Goal: Feedback & Contribution: Contribute content

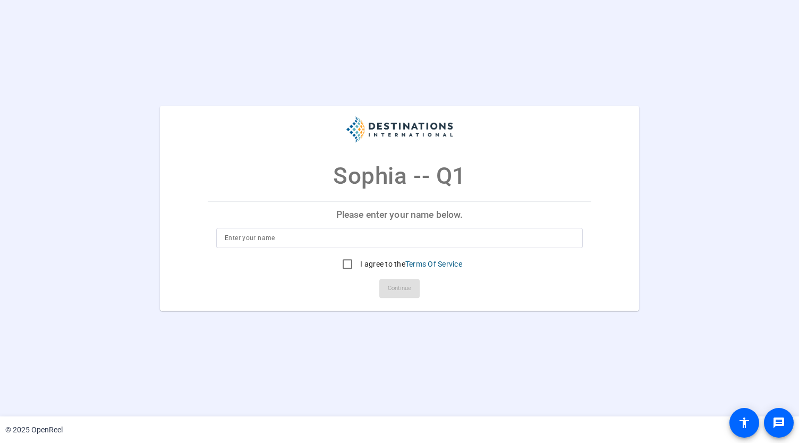
click at [334, 239] on input at bounding box center [400, 238] width 350 height 13
type input "[PERSON_NAME]"
click at [343, 260] on input "I agree to the Terms Of Service" at bounding box center [347, 263] width 21 height 21
checkbox input "true"
click at [395, 283] on span "Continue" at bounding box center [399, 289] width 23 height 16
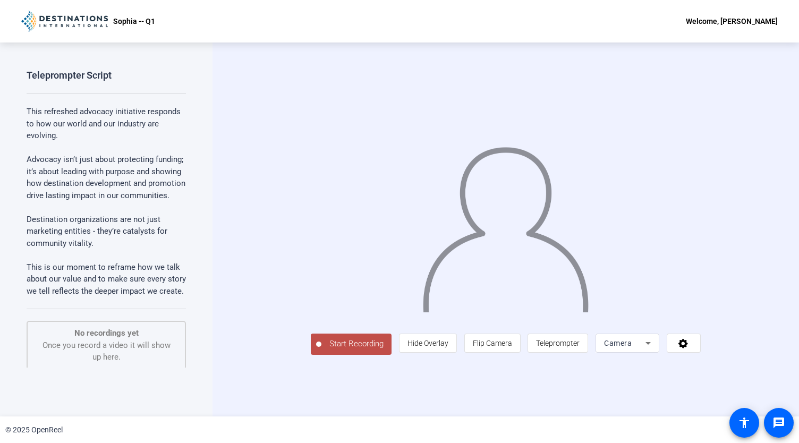
click at [321, 350] on span "Start Recording" at bounding box center [356, 344] width 70 height 12
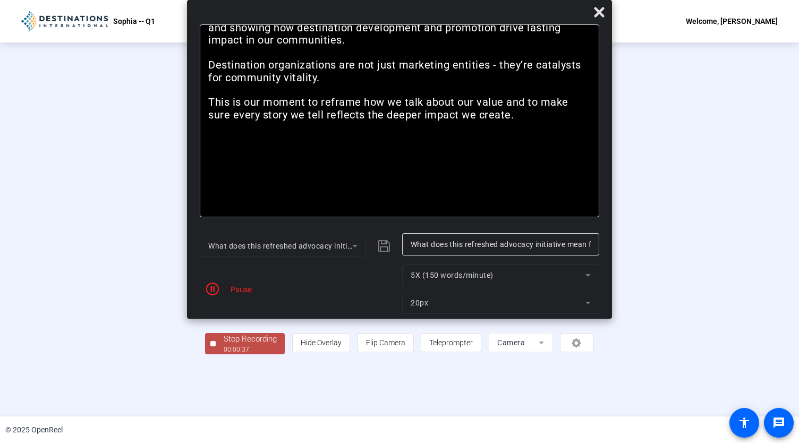
click at [237, 290] on div "Pause" at bounding box center [238, 289] width 27 height 11
click at [214, 288] on icon "button" at bounding box center [212, 289] width 13 height 13
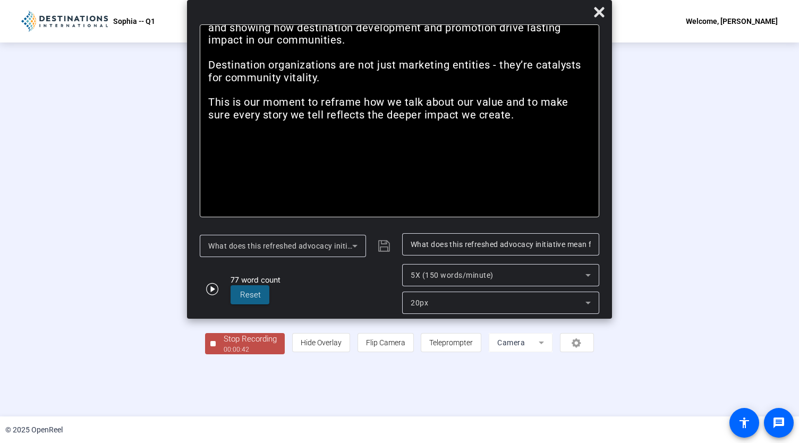
click at [224, 345] on div "Stop Recording" at bounding box center [250, 339] width 53 height 12
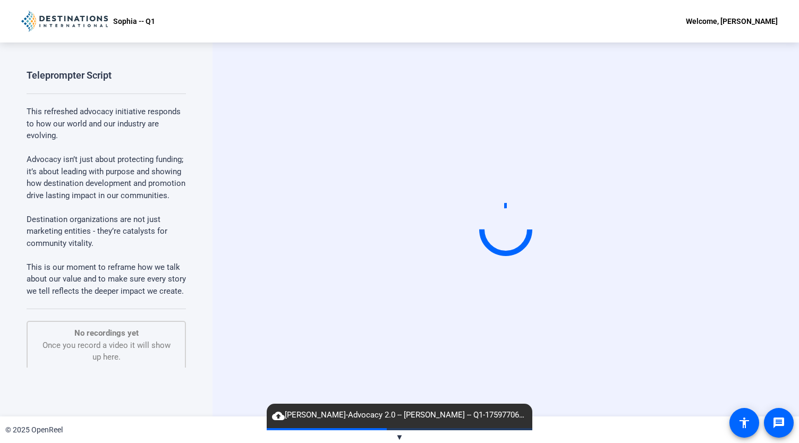
scroll to position [101, 0]
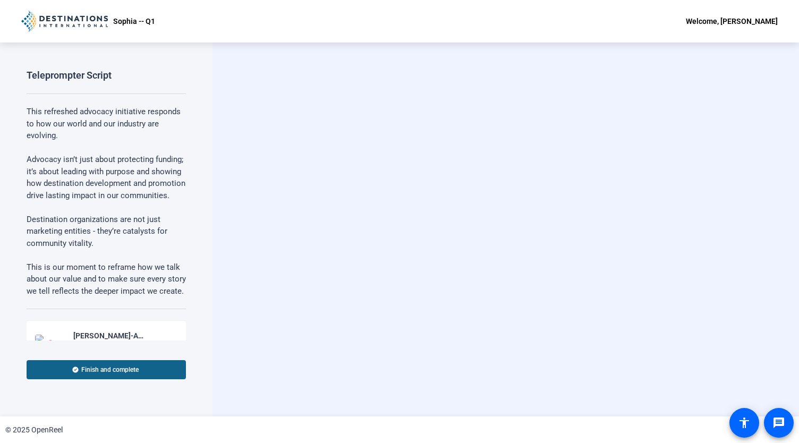
scroll to position [134, 0]
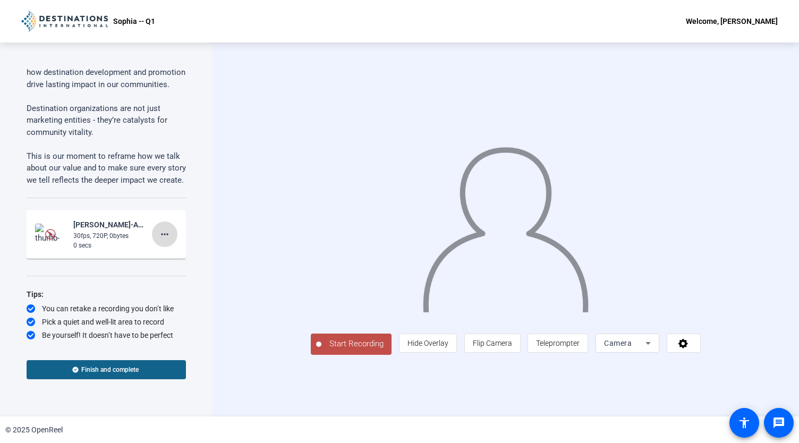
click at [160, 234] on mat-icon "more_horiz" at bounding box center [164, 234] width 13 height 13
click at [177, 259] on span "Delete clip" at bounding box center [176, 256] width 43 height 13
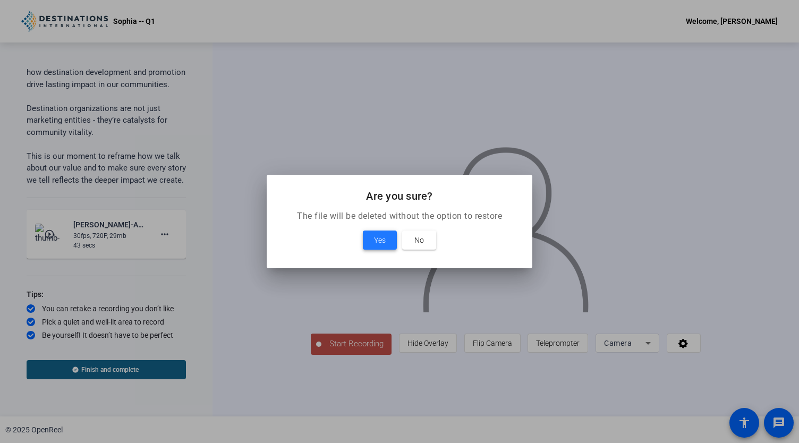
click at [374, 235] on span "Yes" at bounding box center [380, 240] width 12 height 13
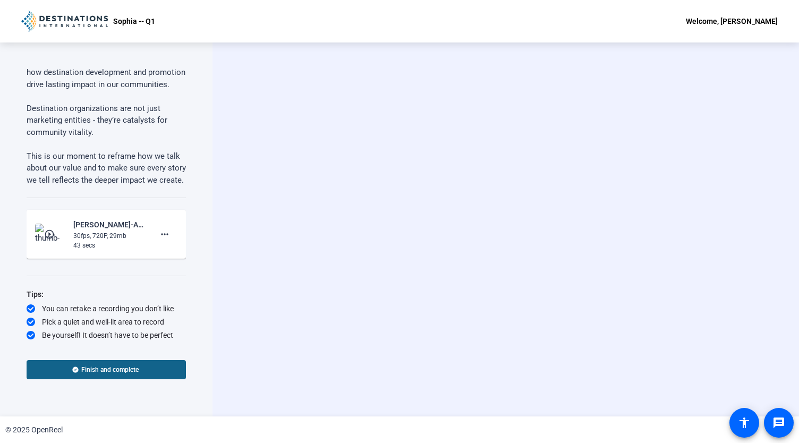
scroll to position [101, 0]
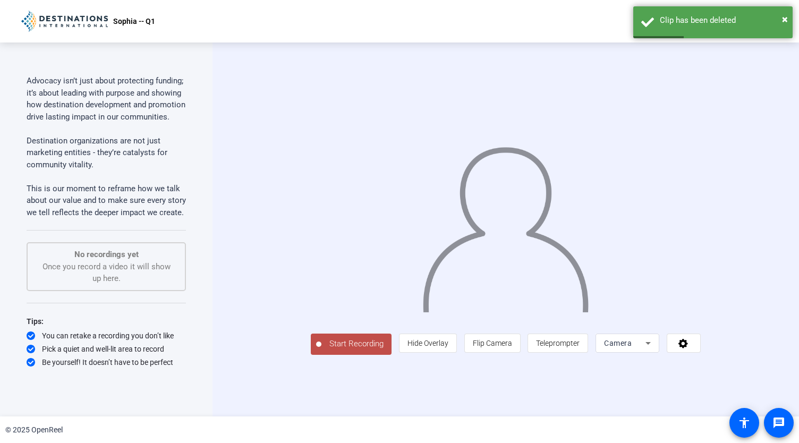
click at [321, 350] on span "Start Recording" at bounding box center [356, 344] width 70 height 12
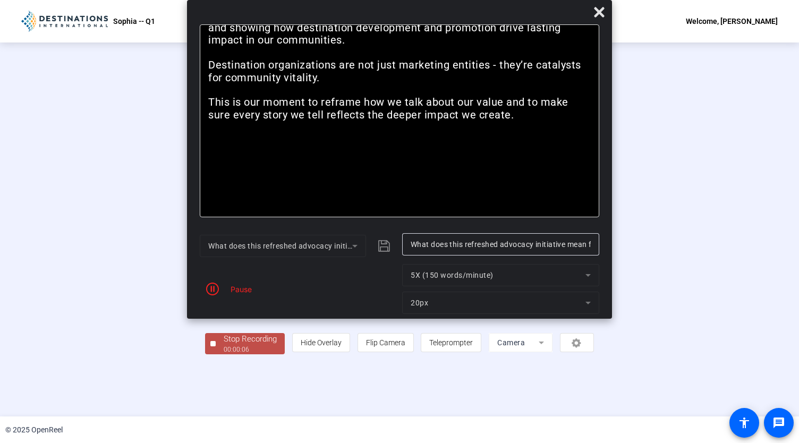
click at [224, 345] on div "Stop Recording" at bounding box center [250, 339] width 53 height 12
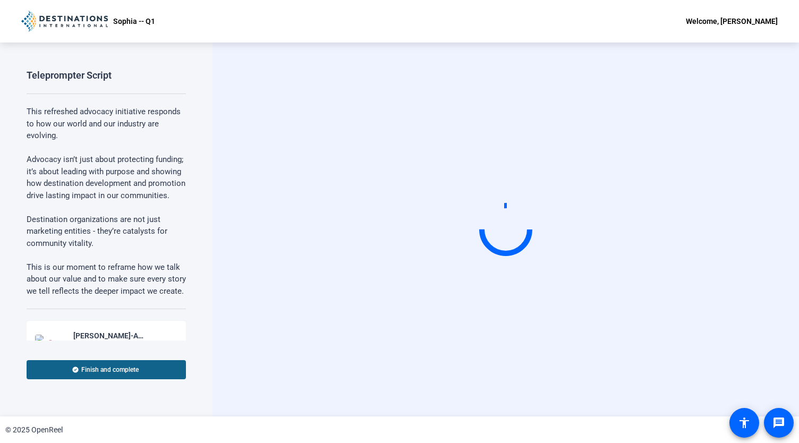
scroll to position [134, 0]
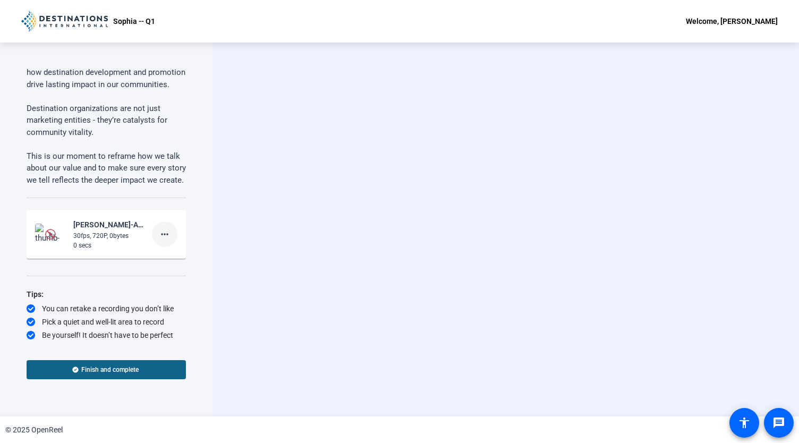
click at [160, 229] on mat-icon "more_horiz" at bounding box center [164, 234] width 13 height 13
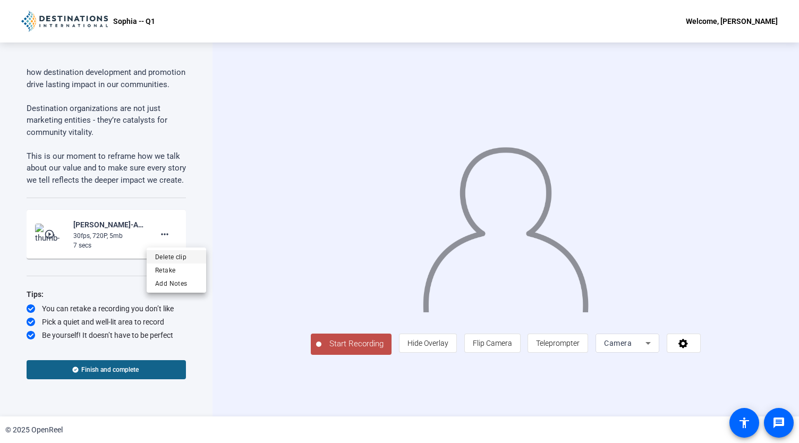
click at [174, 257] on span "Delete clip" at bounding box center [176, 256] width 43 height 13
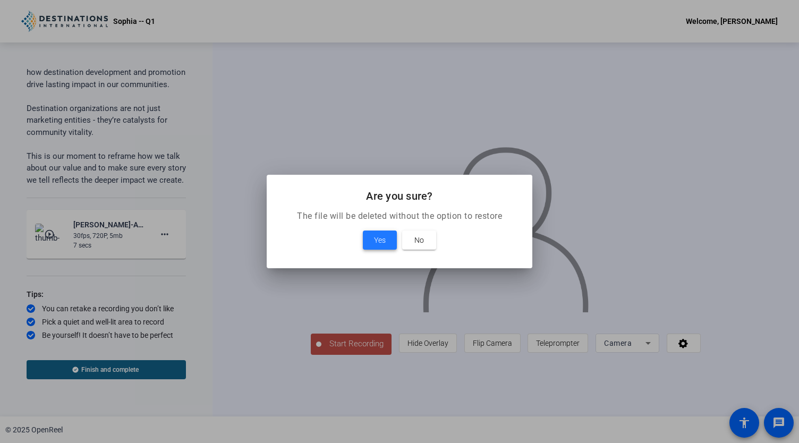
click at [378, 234] on span "Yes" at bounding box center [380, 240] width 12 height 13
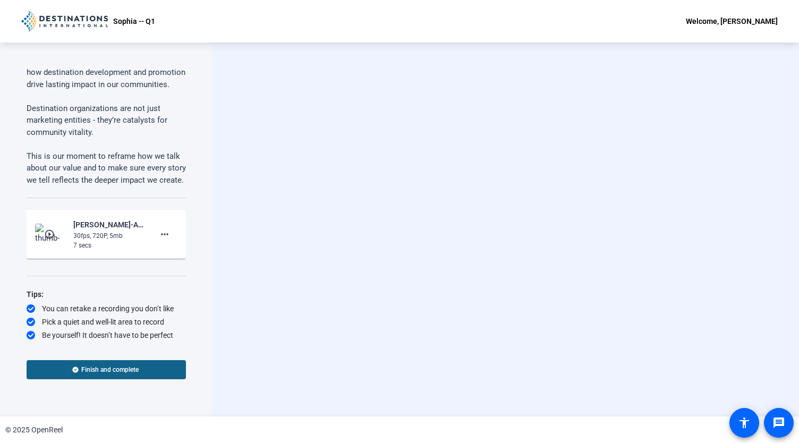
scroll to position [101, 0]
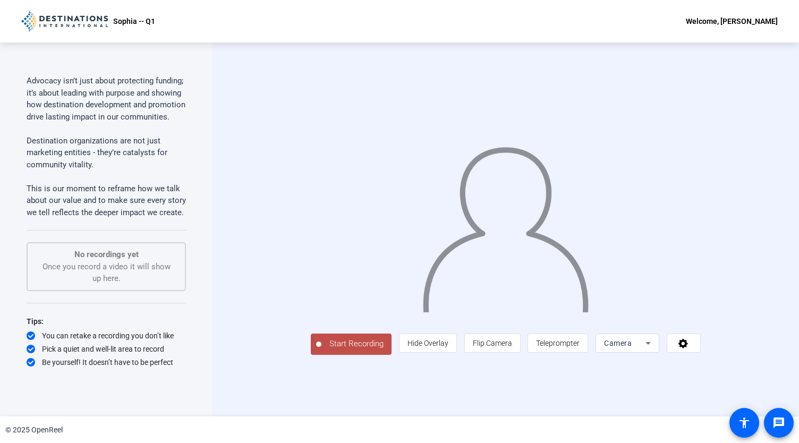
click at [321, 350] on span "Start Recording" at bounding box center [356, 344] width 70 height 12
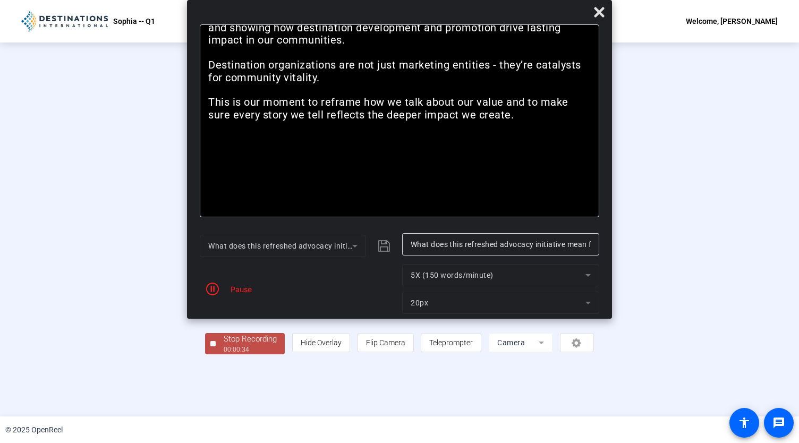
click at [224, 354] on div "00:00:34" at bounding box center [250, 350] width 53 height 10
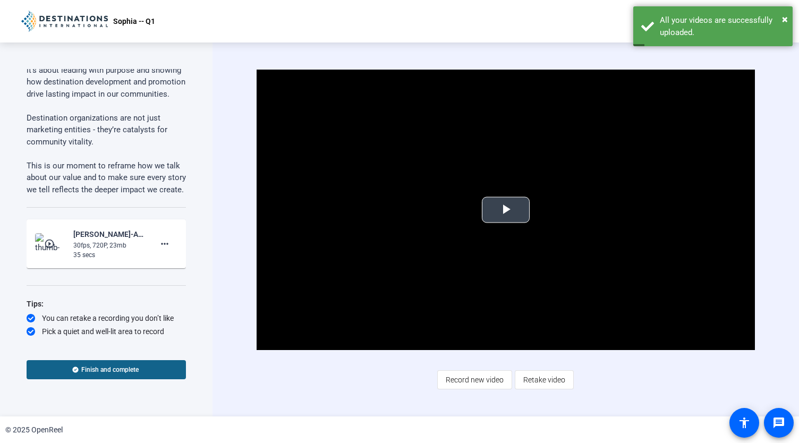
click at [506, 210] on span "Video Player" at bounding box center [506, 210] width 0 height 0
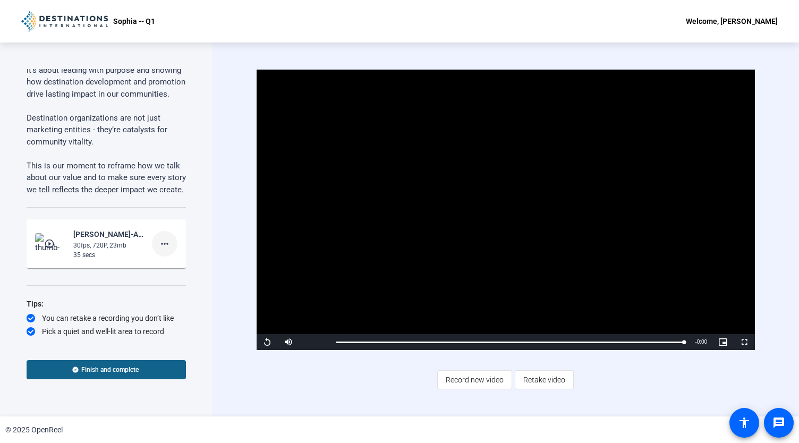
click at [152, 257] on span at bounding box center [165, 244] width 26 height 26
click at [163, 290] on span "Delete clip" at bounding box center [176, 289] width 43 height 13
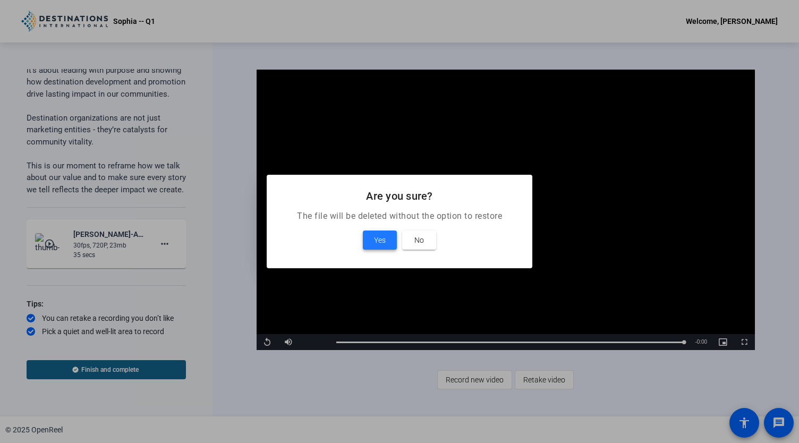
click at [368, 241] on span at bounding box center [380, 240] width 34 height 26
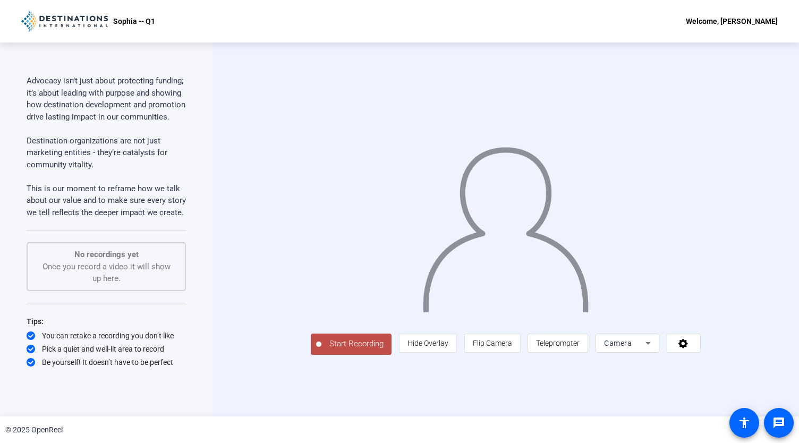
click at [321, 350] on span "Start Recording" at bounding box center [356, 344] width 70 height 12
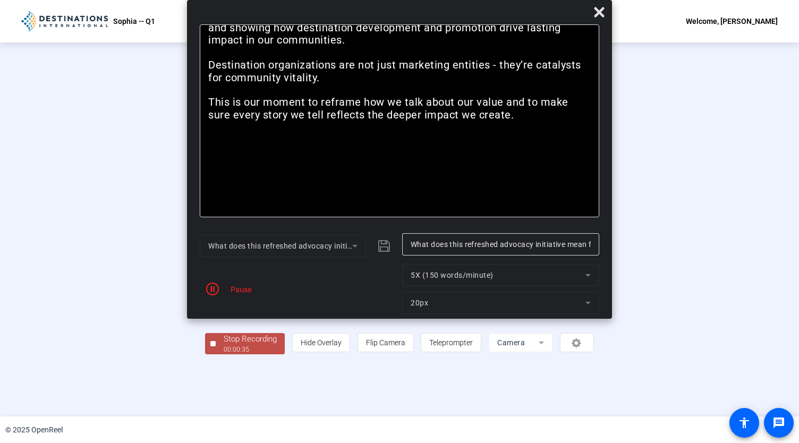
click at [224, 354] on div "00:00:35" at bounding box center [250, 350] width 53 height 10
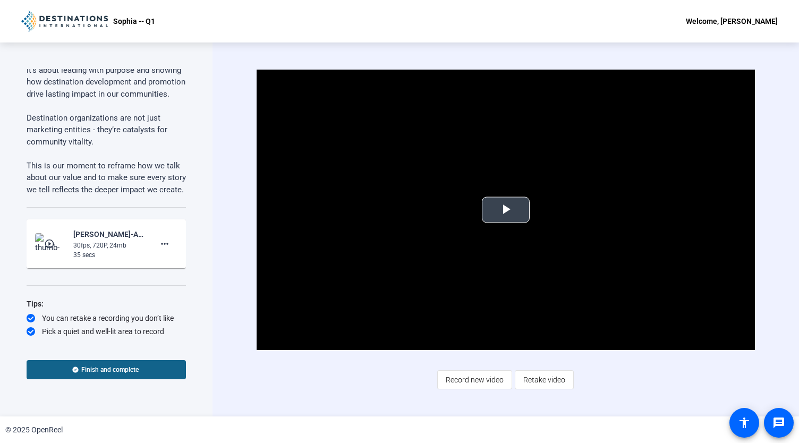
click at [506, 210] on span "Video Player" at bounding box center [506, 210] width 0 height 0
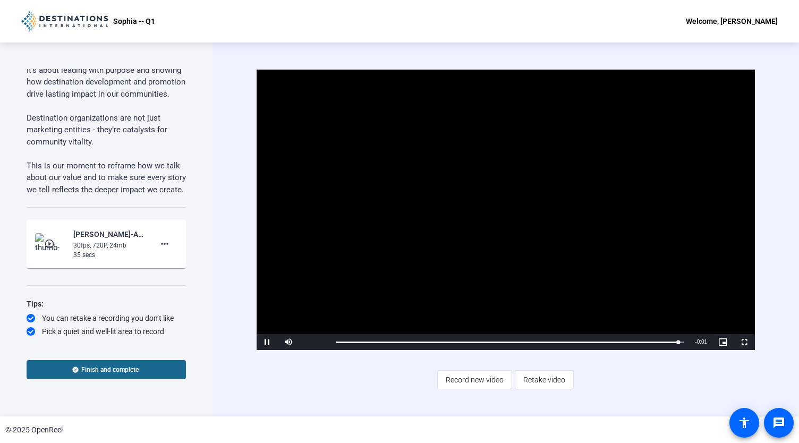
click at [135, 369] on span "Finish and complete" at bounding box center [109, 370] width 57 height 9
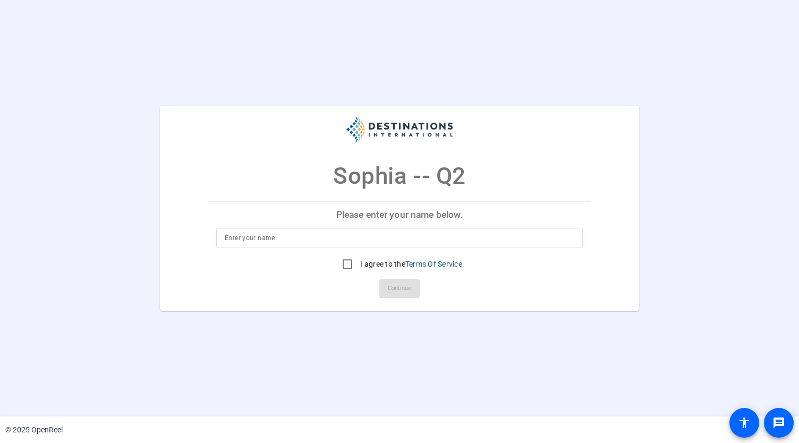
click at [253, 240] on input at bounding box center [400, 238] width 350 height 13
type input "[PERSON_NAME]"
click at [349, 264] on input "I agree to the Terms Of Service" at bounding box center [347, 263] width 21 height 21
checkbox input "true"
click at [404, 285] on span "Continue" at bounding box center [399, 289] width 23 height 16
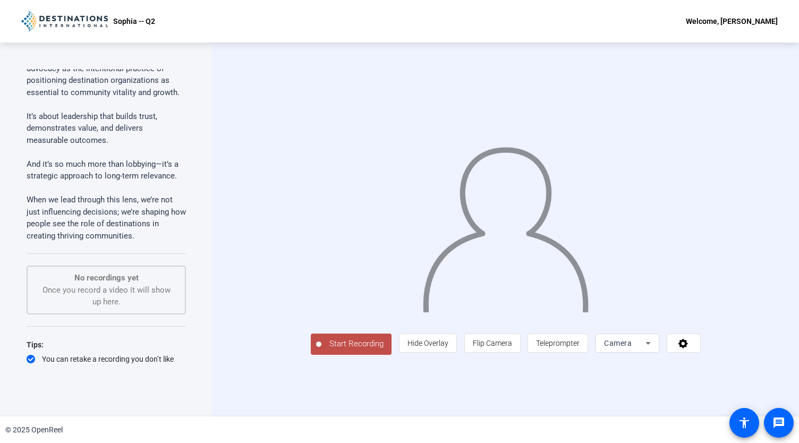
scroll to position [78, 0]
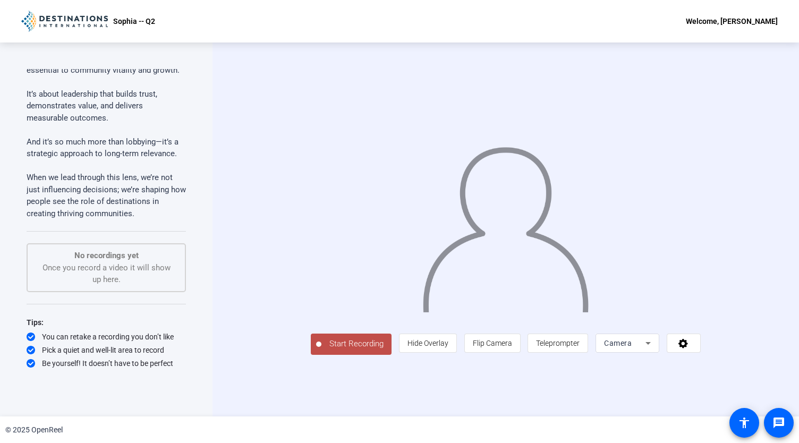
click at [321, 350] on span "Start Recording" at bounding box center [356, 344] width 70 height 12
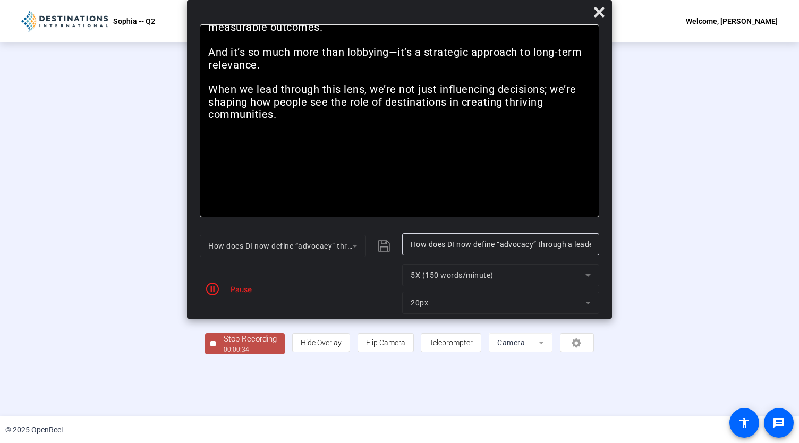
click at [224, 345] on div "Stop Recording" at bounding box center [250, 339] width 53 height 12
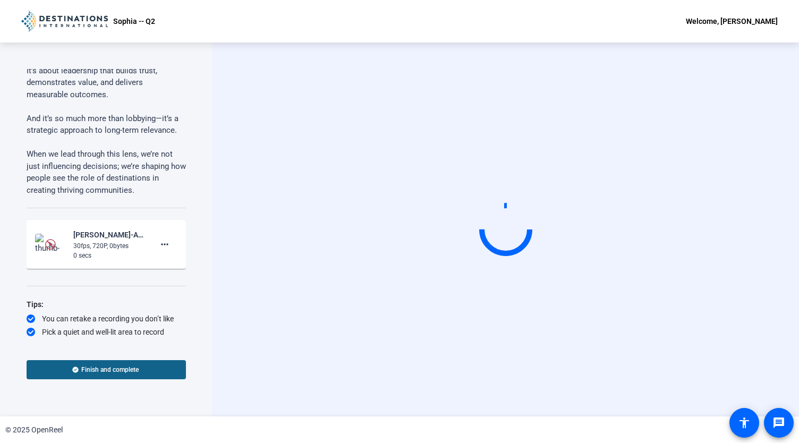
scroll to position [104, 0]
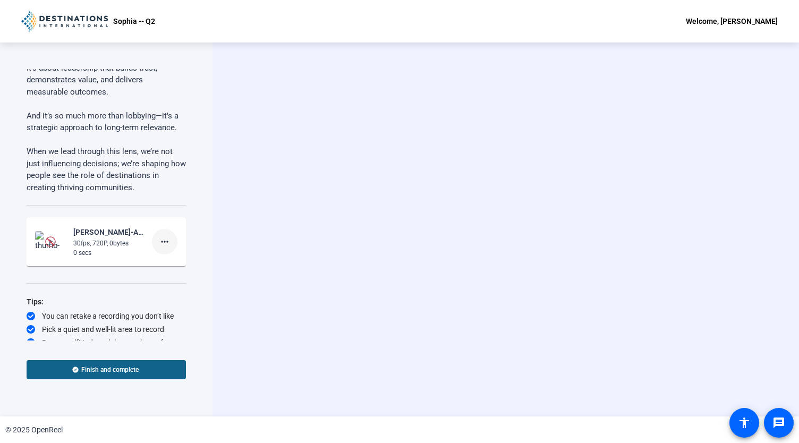
click at [160, 241] on mat-icon "more_horiz" at bounding box center [164, 241] width 13 height 13
click at [174, 262] on span "Delete clip" at bounding box center [176, 263] width 43 height 13
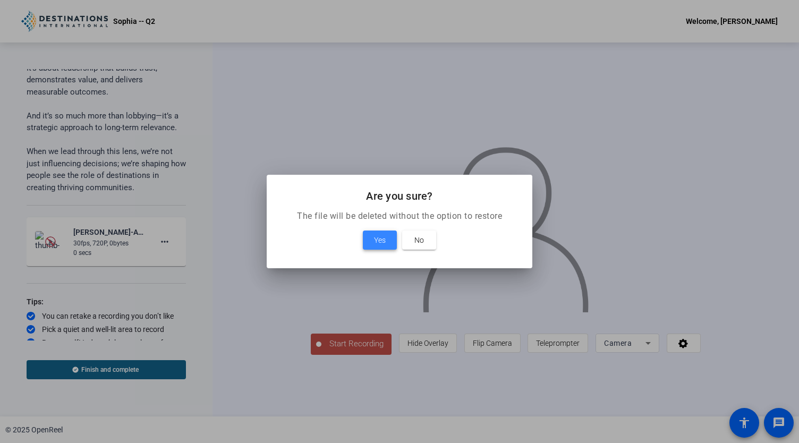
click at [379, 245] on span "Yes" at bounding box center [380, 240] width 12 height 13
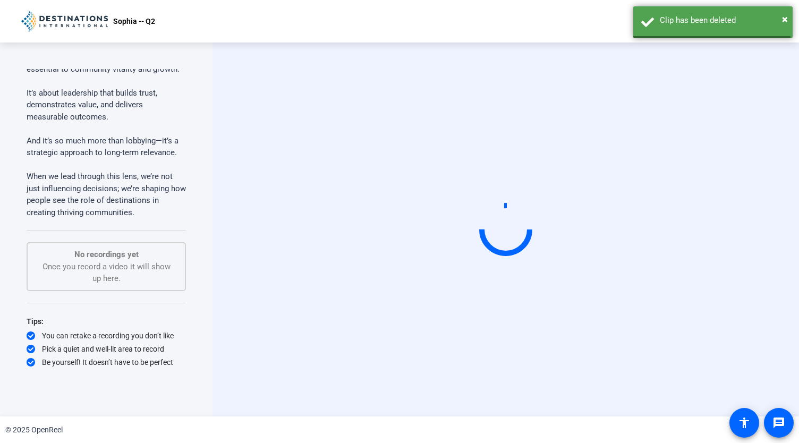
scroll to position [78, 0]
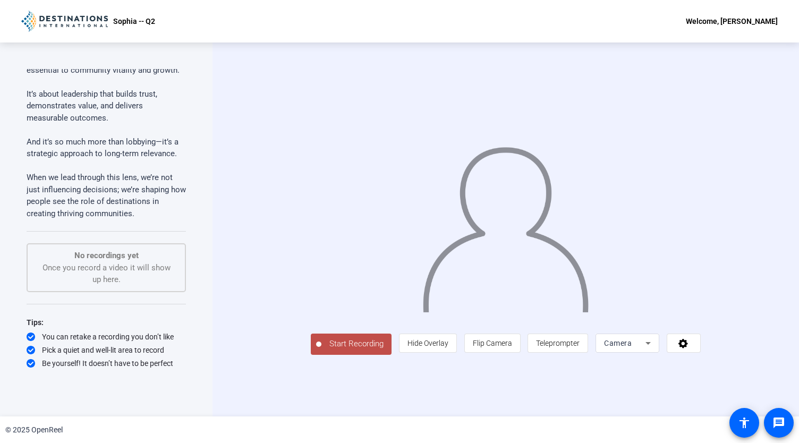
click at [321, 350] on span "Start Recording" at bounding box center [356, 344] width 70 height 12
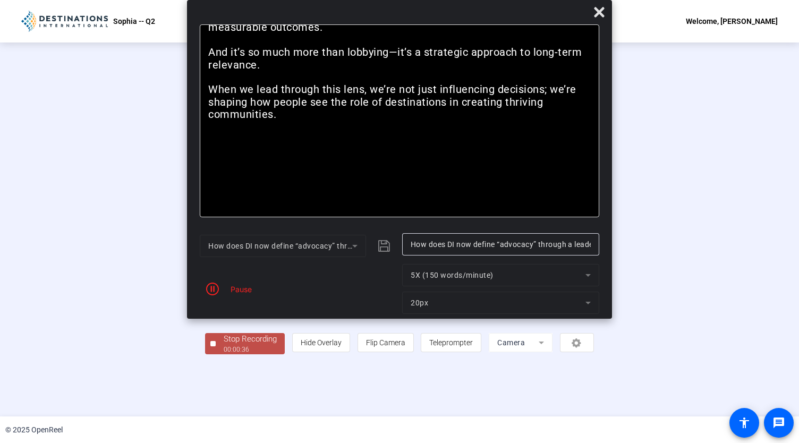
click at [224, 345] on div "Stop Recording" at bounding box center [250, 339] width 53 height 12
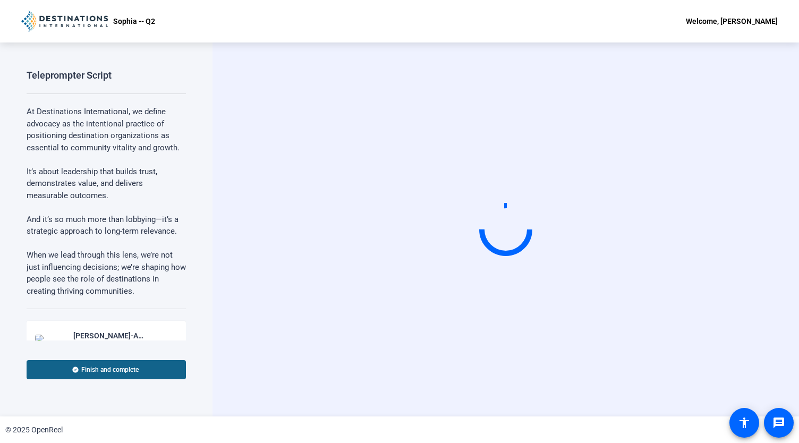
scroll to position [111, 0]
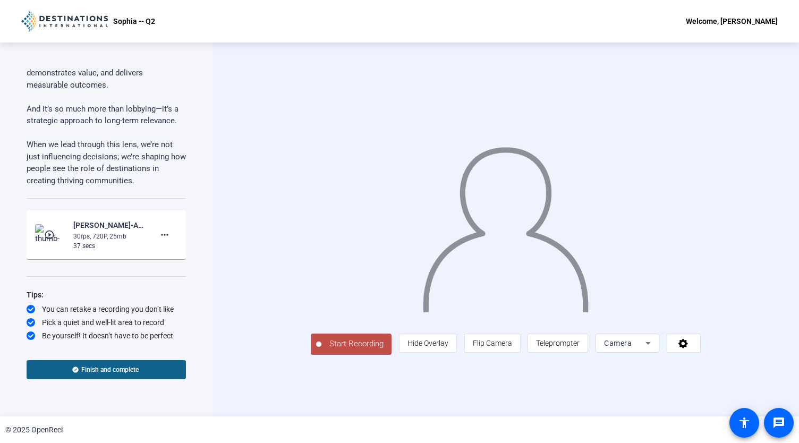
click at [47, 234] on mat-icon "play_circle_outline" at bounding box center [50, 235] width 13 height 11
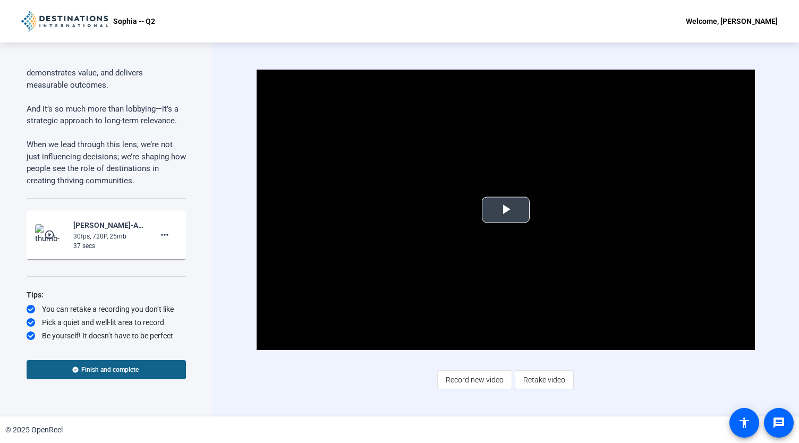
click at [506, 210] on span "Video Player" at bounding box center [506, 210] width 0 height 0
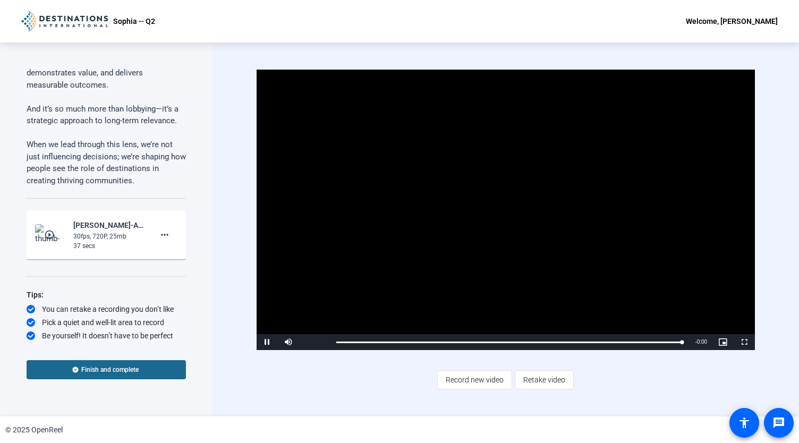
click at [112, 368] on span "Finish and complete" at bounding box center [109, 370] width 57 height 9
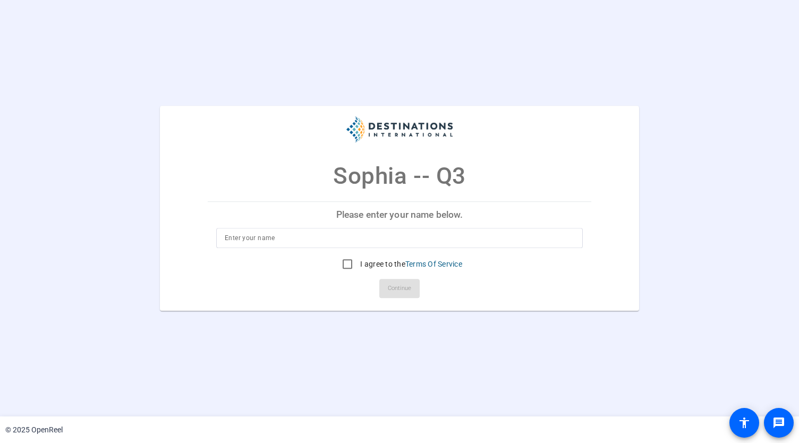
click at [271, 240] on input at bounding box center [400, 238] width 350 height 13
type input "[PERSON_NAME]"
click at [344, 264] on input "I agree to the Terms Of Service" at bounding box center [347, 263] width 21 height 21
checkbox input "true"
click at [398, 288] on span "Continue" at bounding box center [399, 289] width 23 height 16
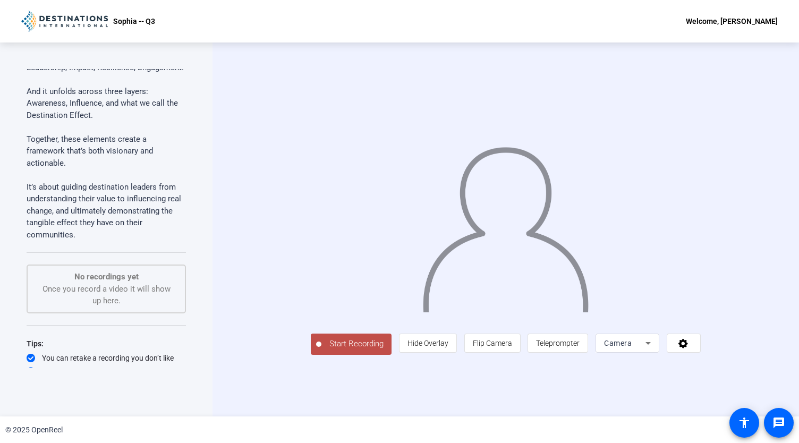
scroll to position [90, 0]
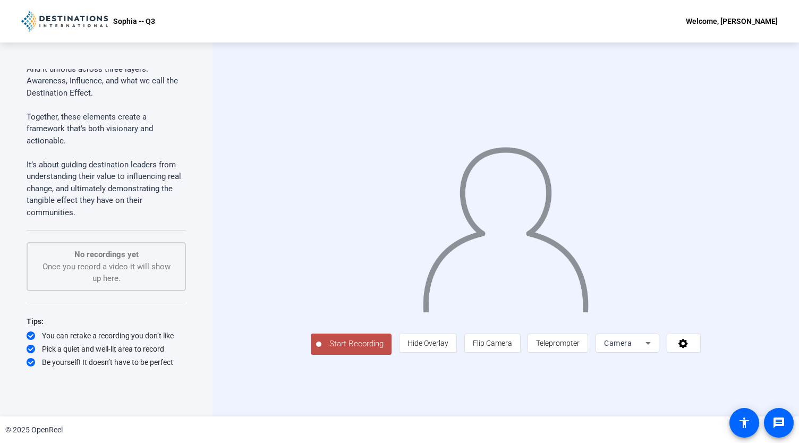
click at [321, 350] on span "Start Recording" at bounding box center [356, 344] width 70 height 12
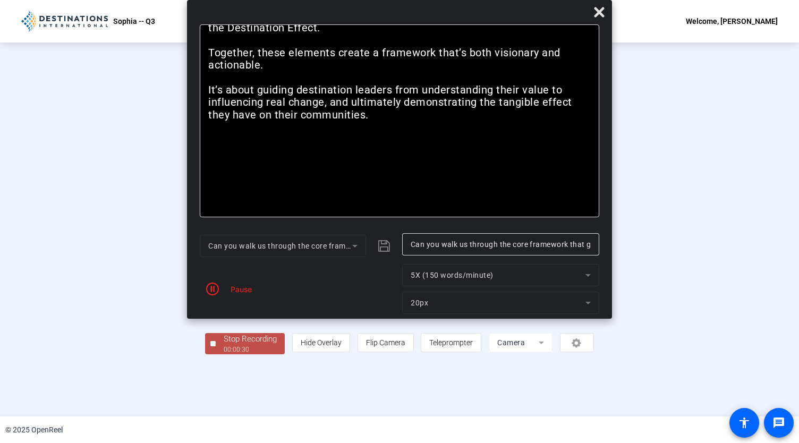
click at [224, 345] on div "Stop Recording" at bounding box center [250, 339] width 53 height 12
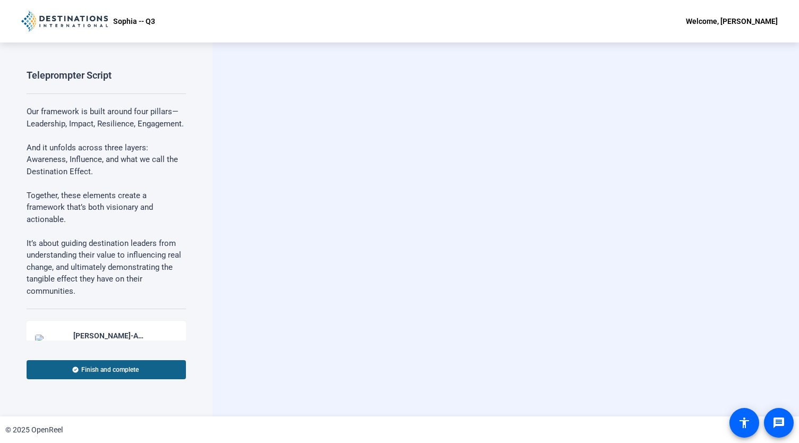
scroll to position [122, 0]
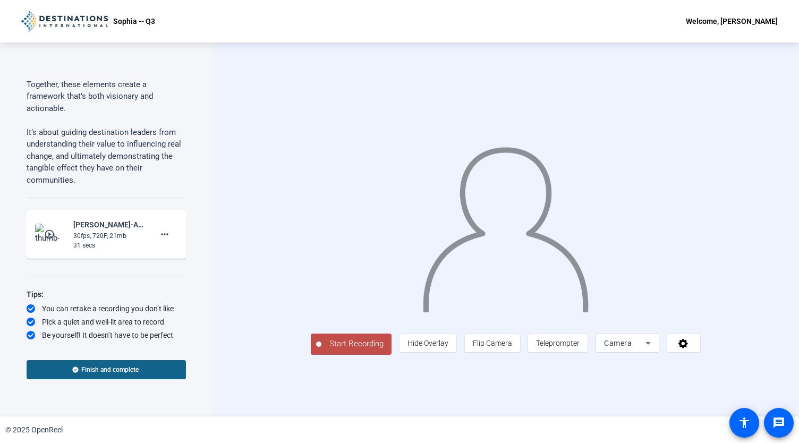
click at [48, 234] on mat-icon "play_circle_outline" at bounding box center [50, 234] width 13 height 11
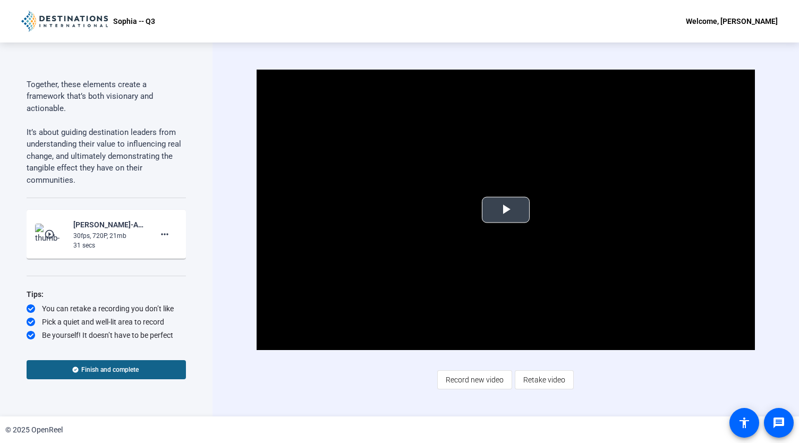
click at [506, 210] on span "Video Player" at bounding box center [506, 210] width 0 height 0
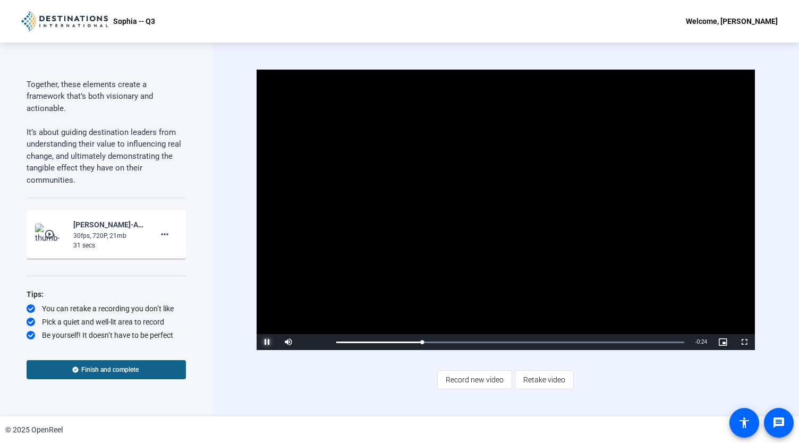
click at [264, 342] on span "Video Player" at bounding box center [267, 342] width 21 height 0
click at [162, 231] on mat-icon "more_horiz" at bounding box center [164, 234] width 13 height 13
click at [164, 257] on span "Delete clip" at bounding box center [176, 256] width 43 height 13
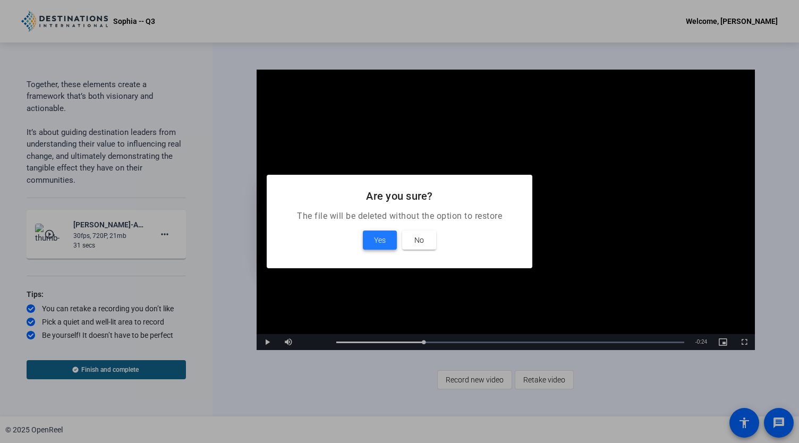
click at [376, 234] on span "Yes" at bounding box center [380, 240] width 12 height 13
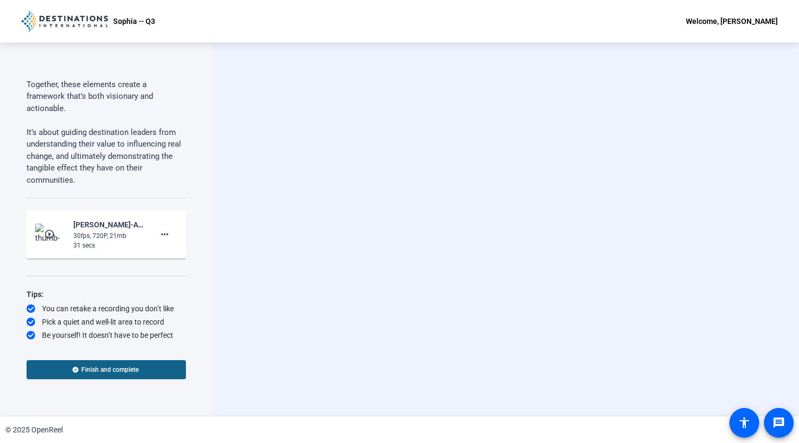
scroll to position [90, 0]
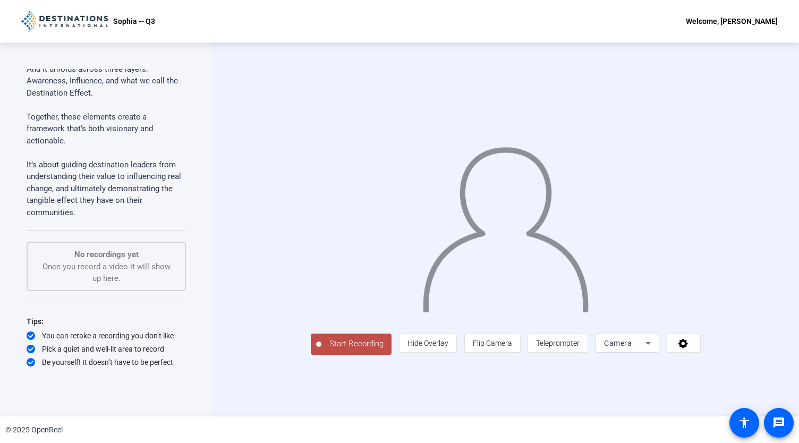
click at [321, 350] on span "Start Recording" at bounding box center [356, 344] width 70 height 12
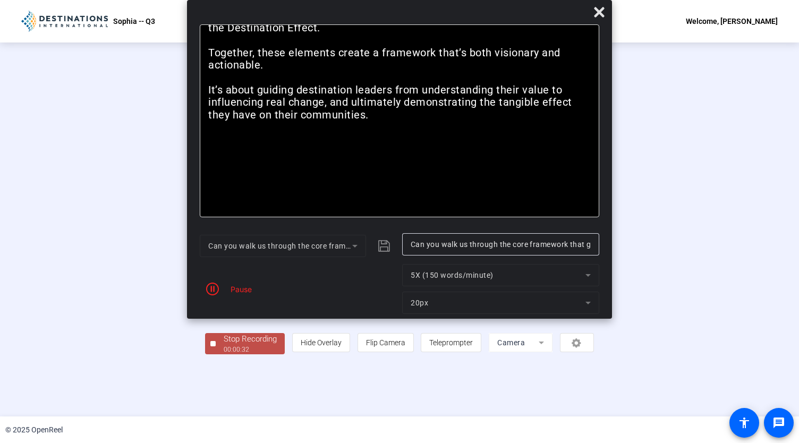
click at [224, 345] on div "Stop Recording" at bounding box center [250, 339] width 53 height 12
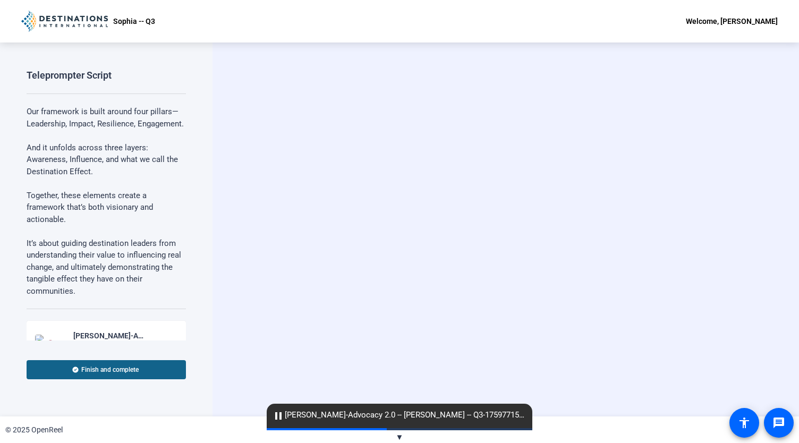
scroll to position [104, 0]
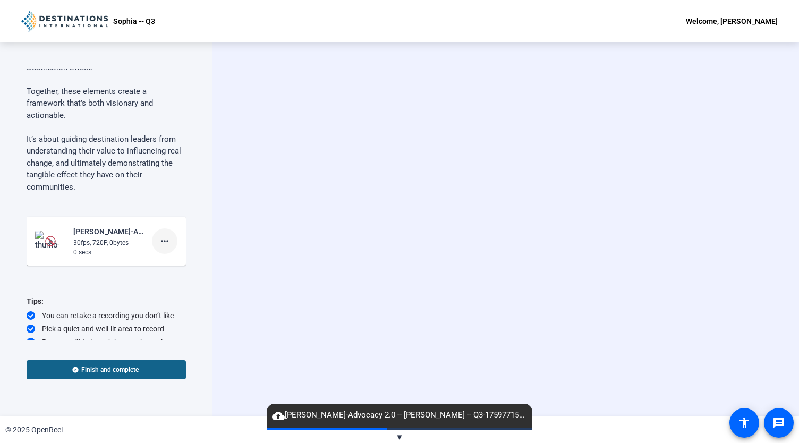
click at [166, 250] on span at bounding box center [165, 241] width 26 height 26
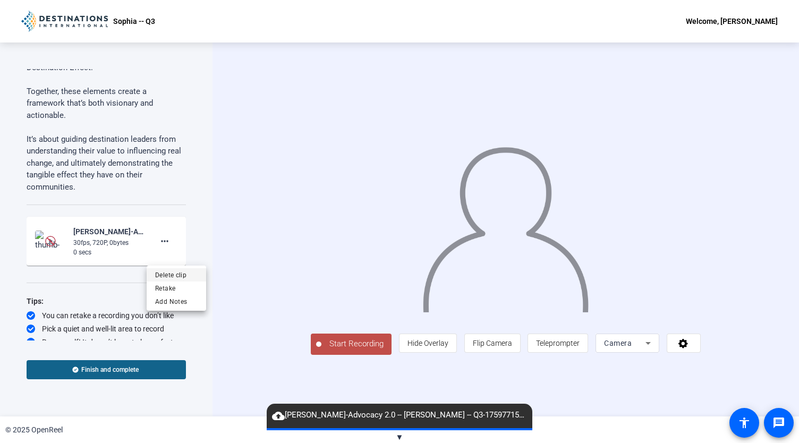
click at [168, 270] on span "Delete clip" at bounding box center [176, 274] width 43 height 13
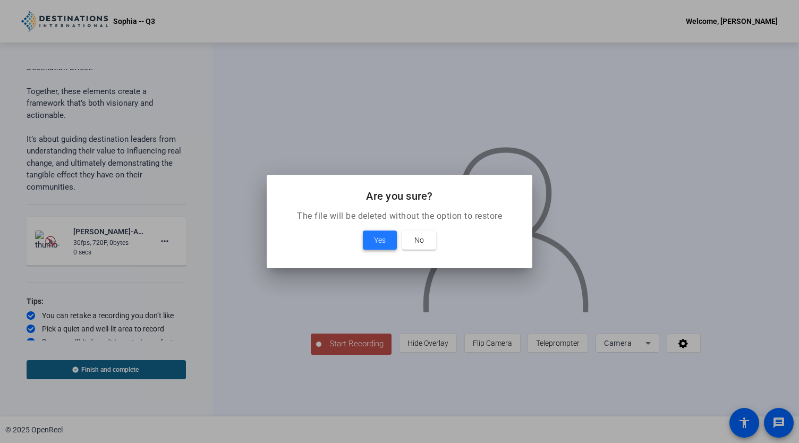
click at [383, 237] on span "Yes" at bounding box center [380, 240] width 12 height 13
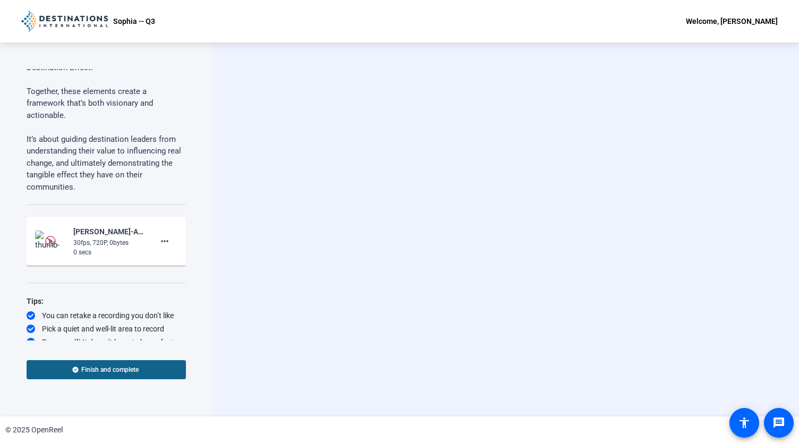
scroll to position [90, 0]
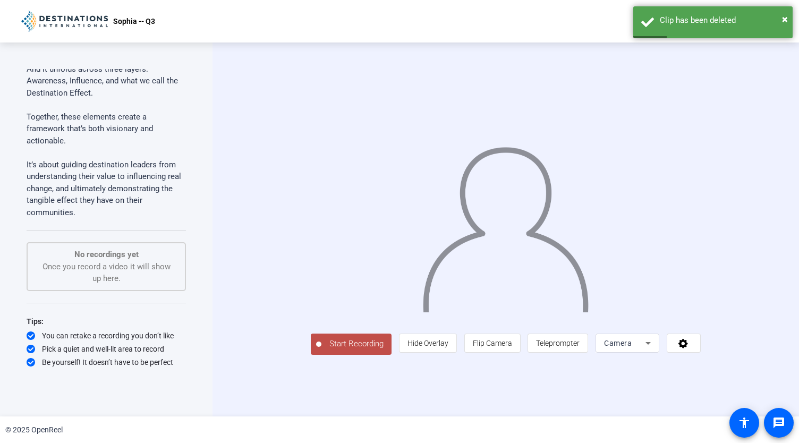
click at [321, 350] on span "Start Recording" at bounding box center [356, 344] width 70 height 12
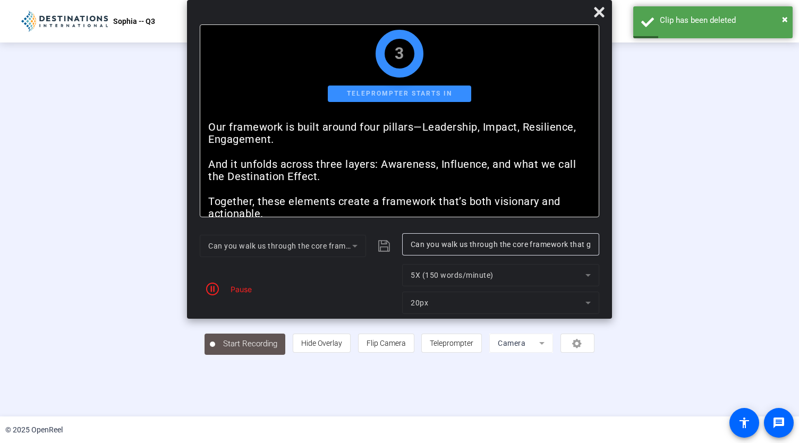
click at [299, 324] on div at bounding box center [400, 213] width 390 height 219
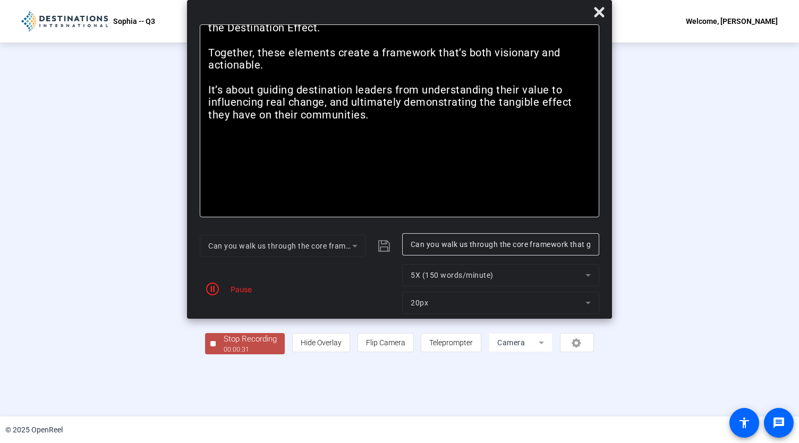
click at [224, 345] on div "Stop Recording" at bounding box center [250, 339] width 53 height 12
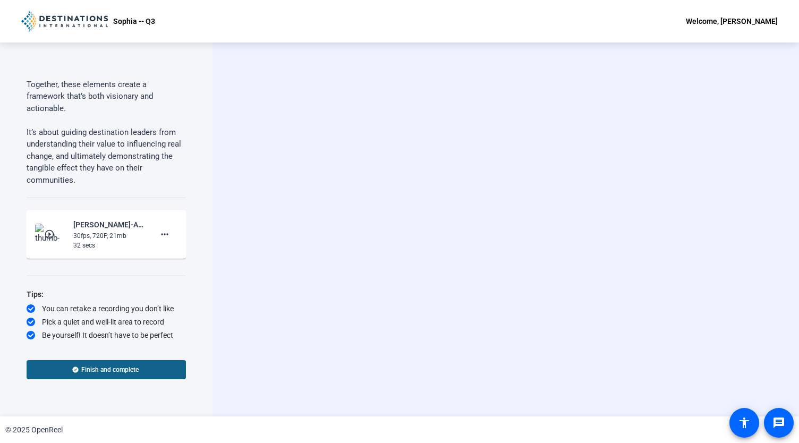
scroll to position [122, 0]
click at [115, 376] on span at bounding box center [106, 370] width 159 height 26
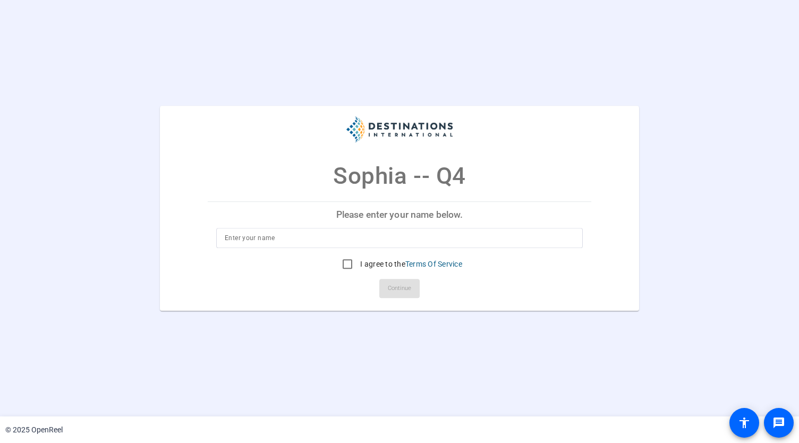
click at [280, 246] on div at bounding box center [400, 238] width 350 height 20
type input "Sophia Hyder Hock"
click at [346, 266] on input "I agree to the Terms Of Service" at bounding box center [347, 263] width 21 height 21
checkbox input "true"
click at [415, 296] on span at bounding box center [399, 289] width 40 height 26
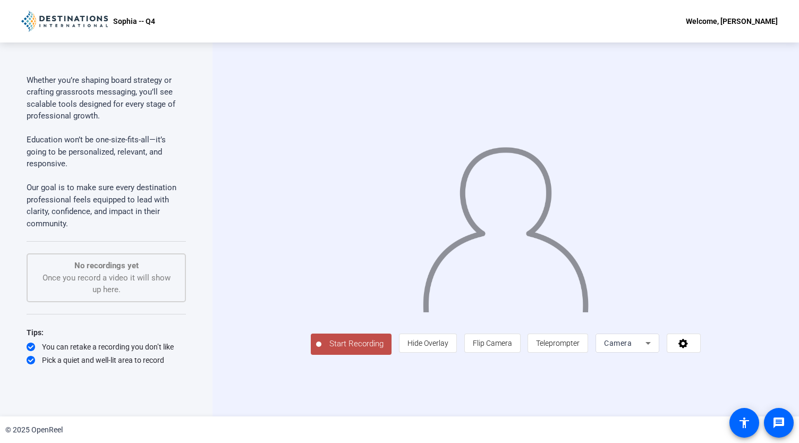
scroll to position [78, 0]
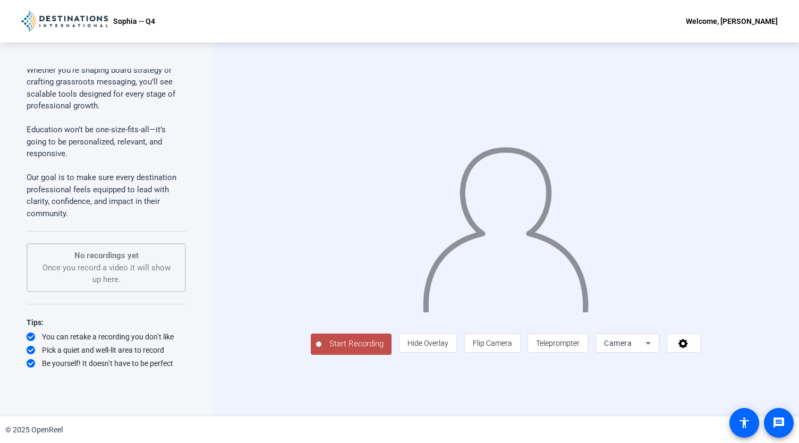
click at [321, 350] on span "Start Recording" at bounding box center [356, 344] width 70 height 12
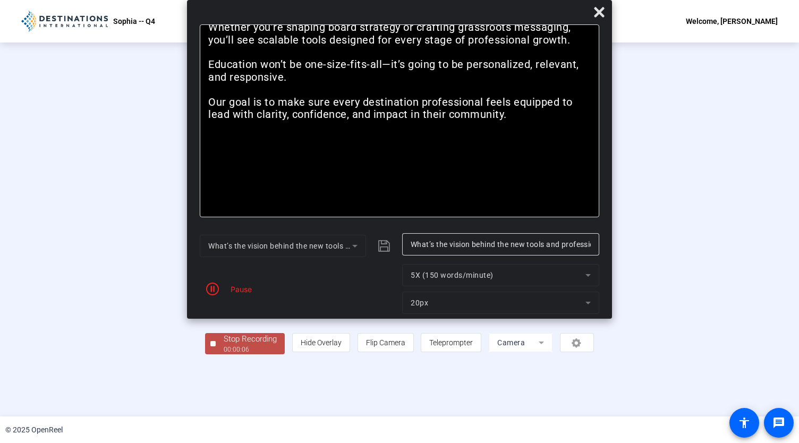
click at [224, 354] on div "00:00:06" at bounding box center [250, 350] width 53 height 10
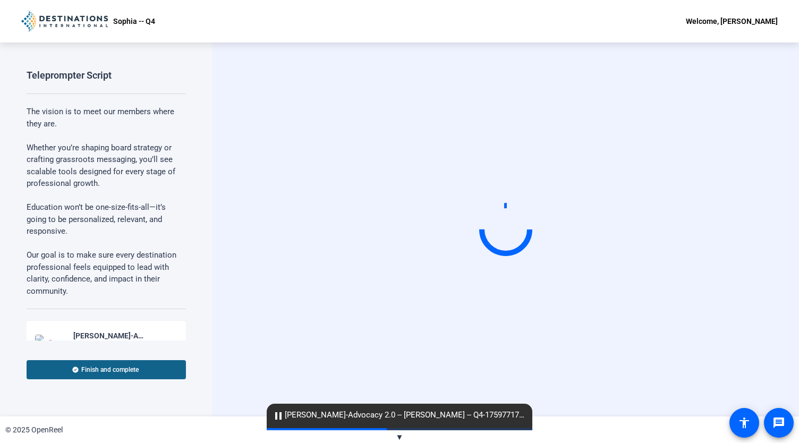
scroll to position [30, 0]
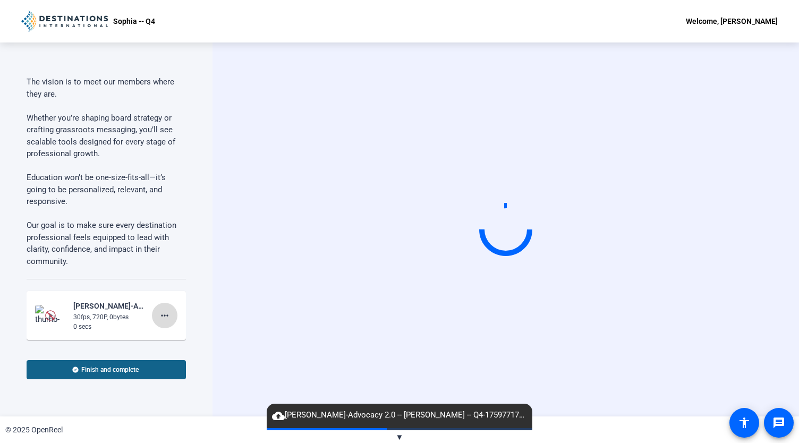
click at [164, 313] on mat-icon "more_horiz" at bounding box center [164, 315] width 13 height 13
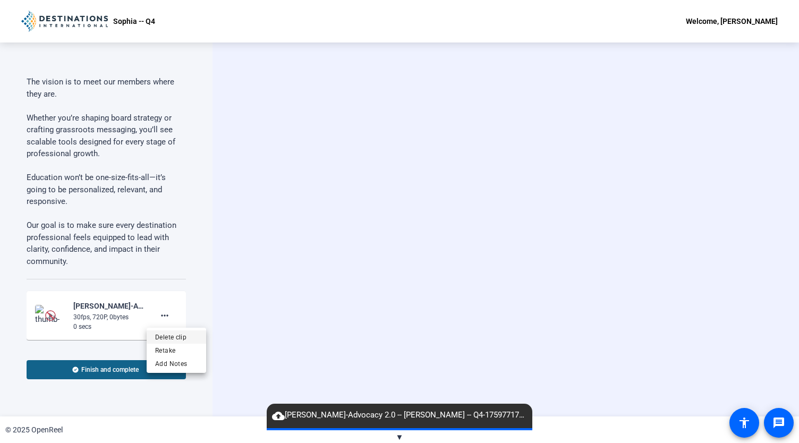
click at [175, 339] on span "Delete clip" at bounding box center [176, 337] width 43 height 13
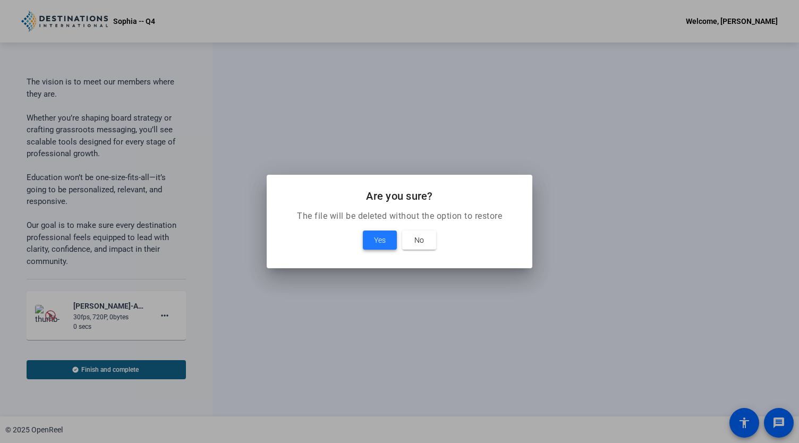
click at [375, 240] on span "Yes" at bounding box center [380, 240] width 12 height 13
